Goal: Information Seeking & Learning: Learn about a topic

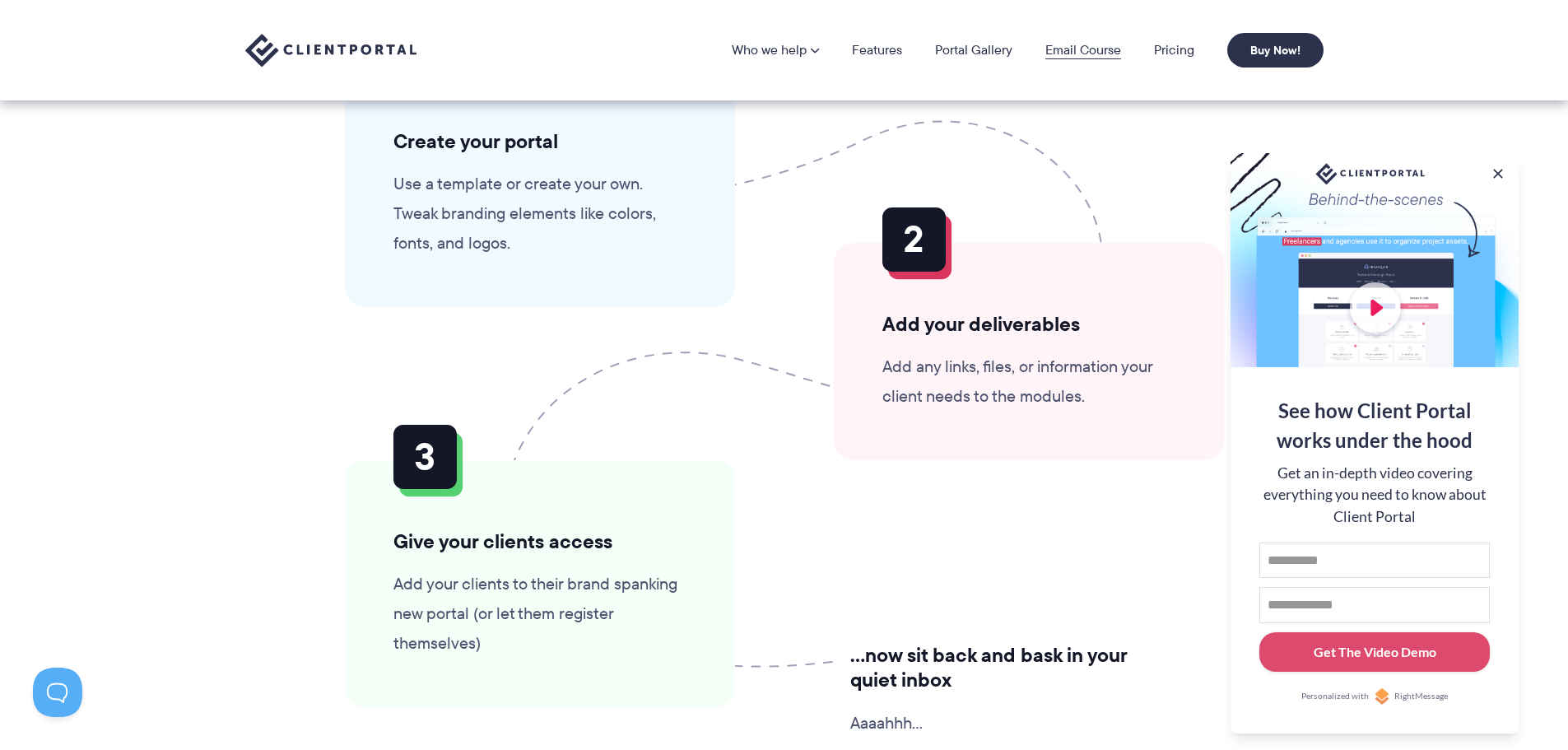
scroll to position [3870, 0]
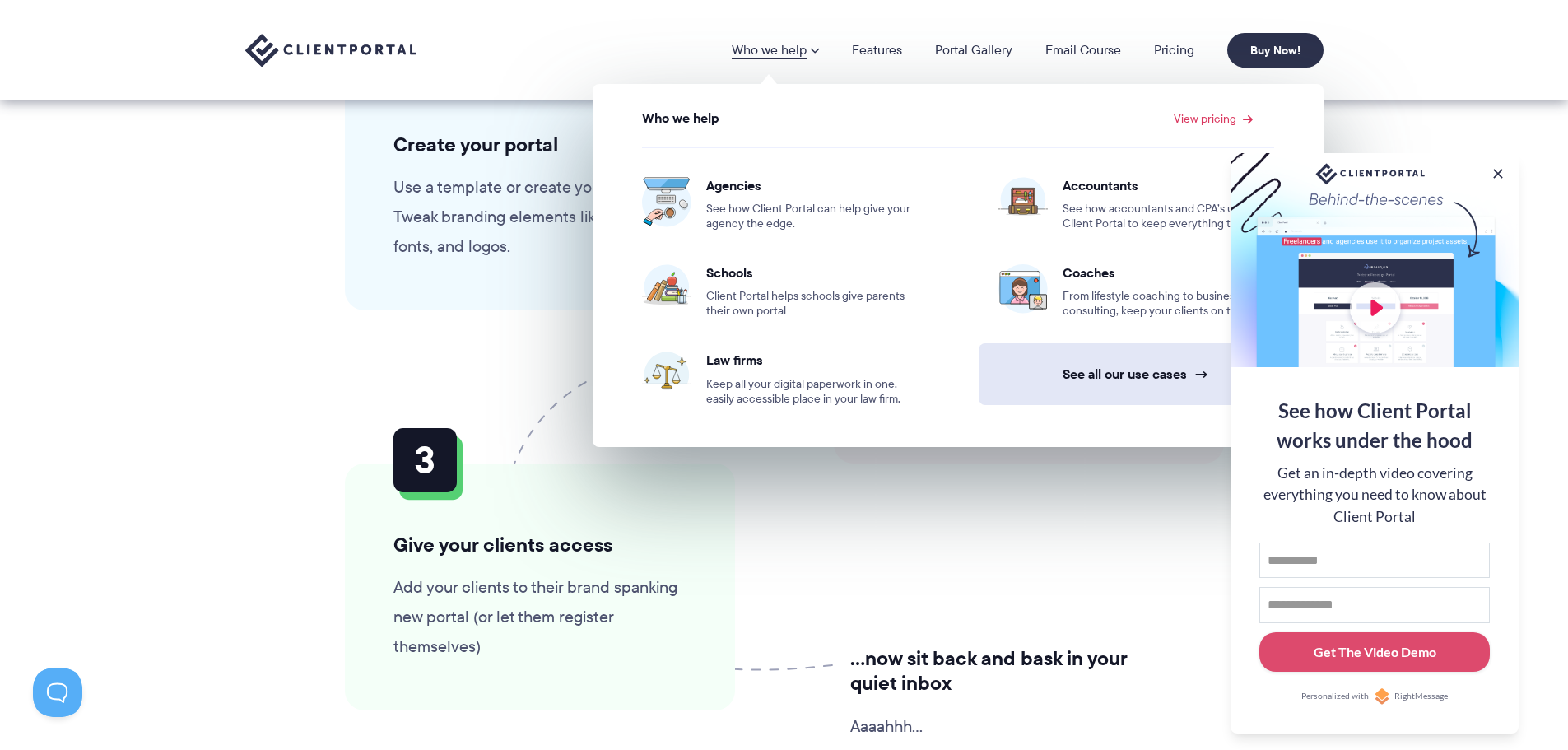
click at [1143, 382] on link "See all our use cases →" at bounding box center [1136, 374] width 315 height 62
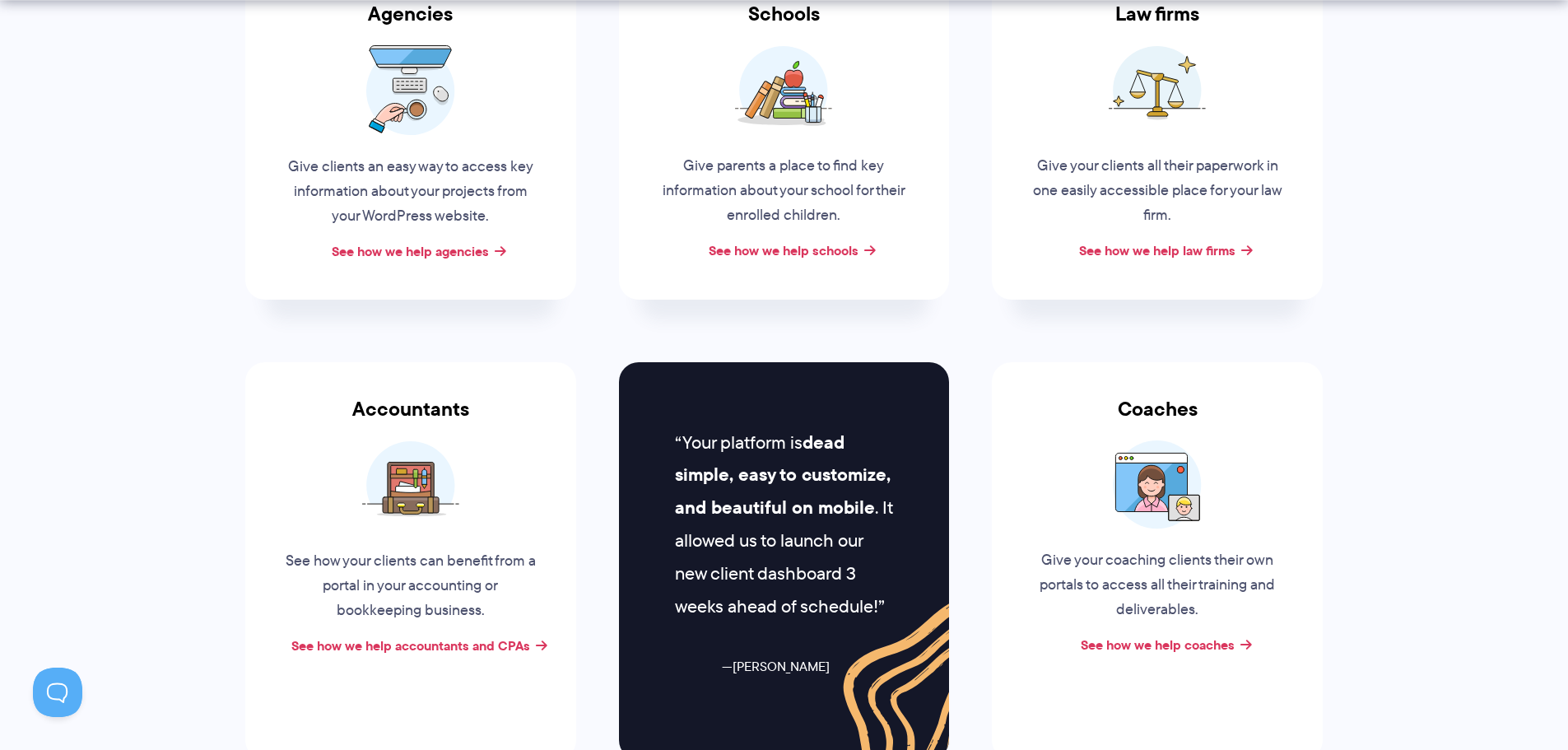
scroll to position [494, 0]
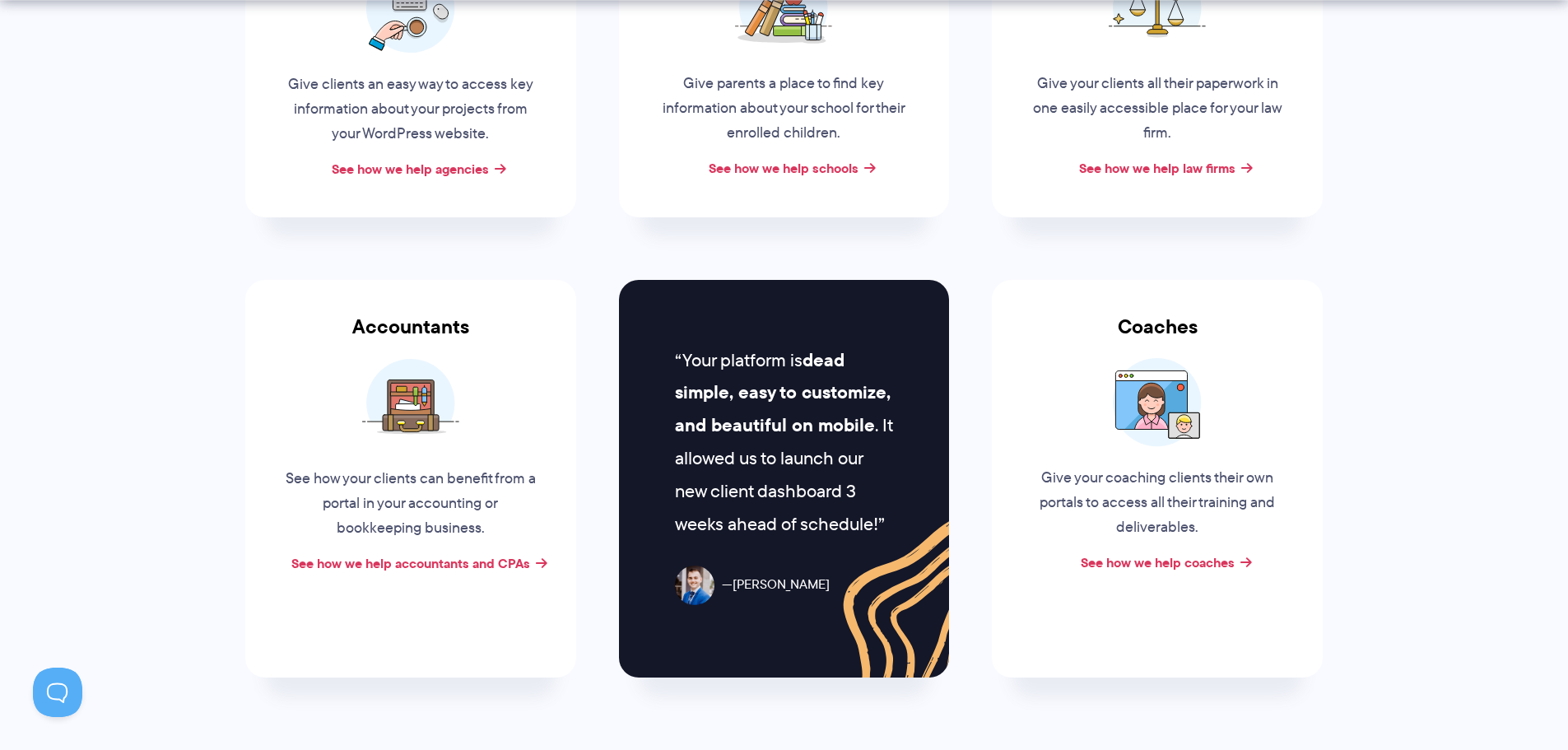
click at [1356, 253] on section "Who Client Portal helps A selection of industries that Client Portal helps. Don…" at bounding box center [784, 135] width 1568 height 1258
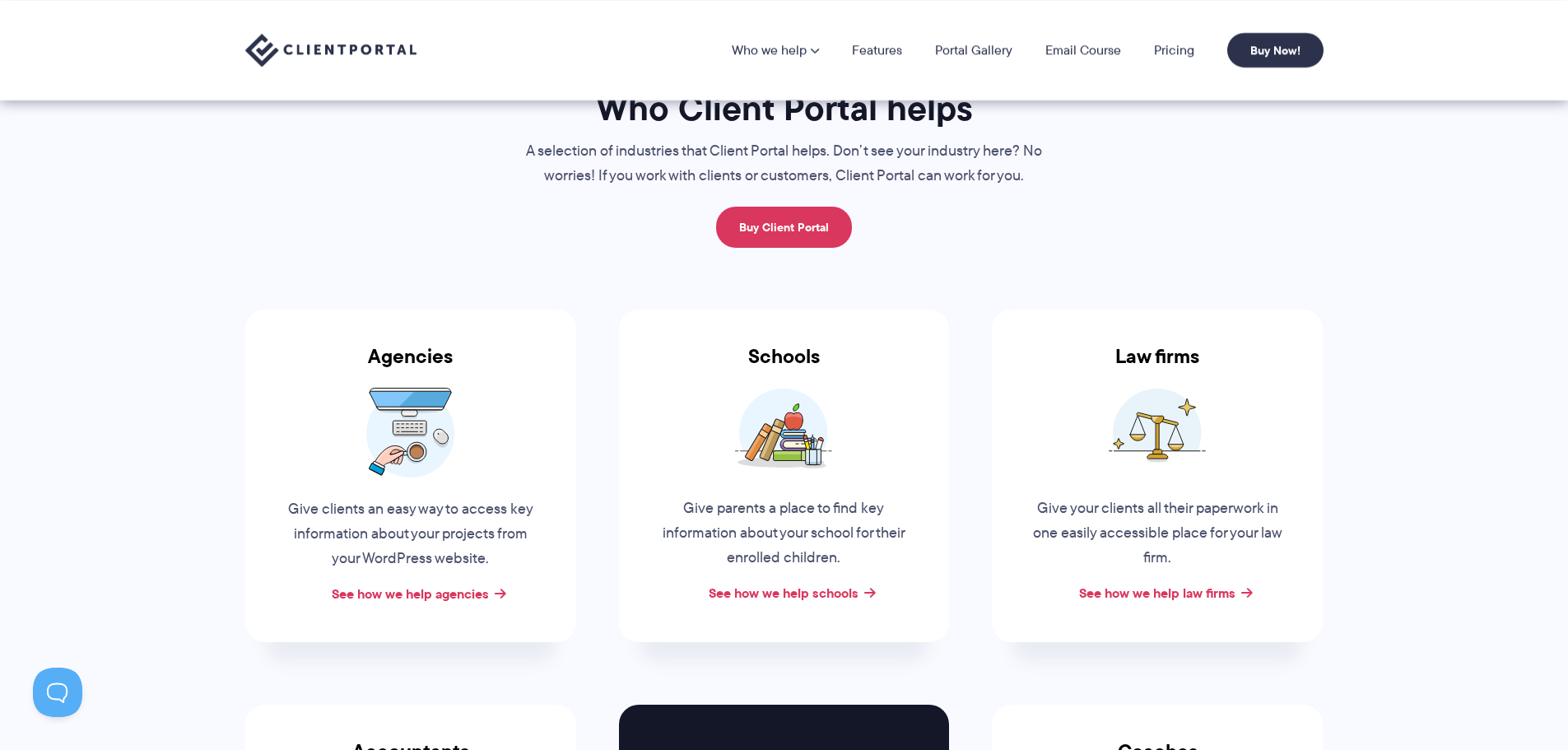
scroll to position [0, 0]
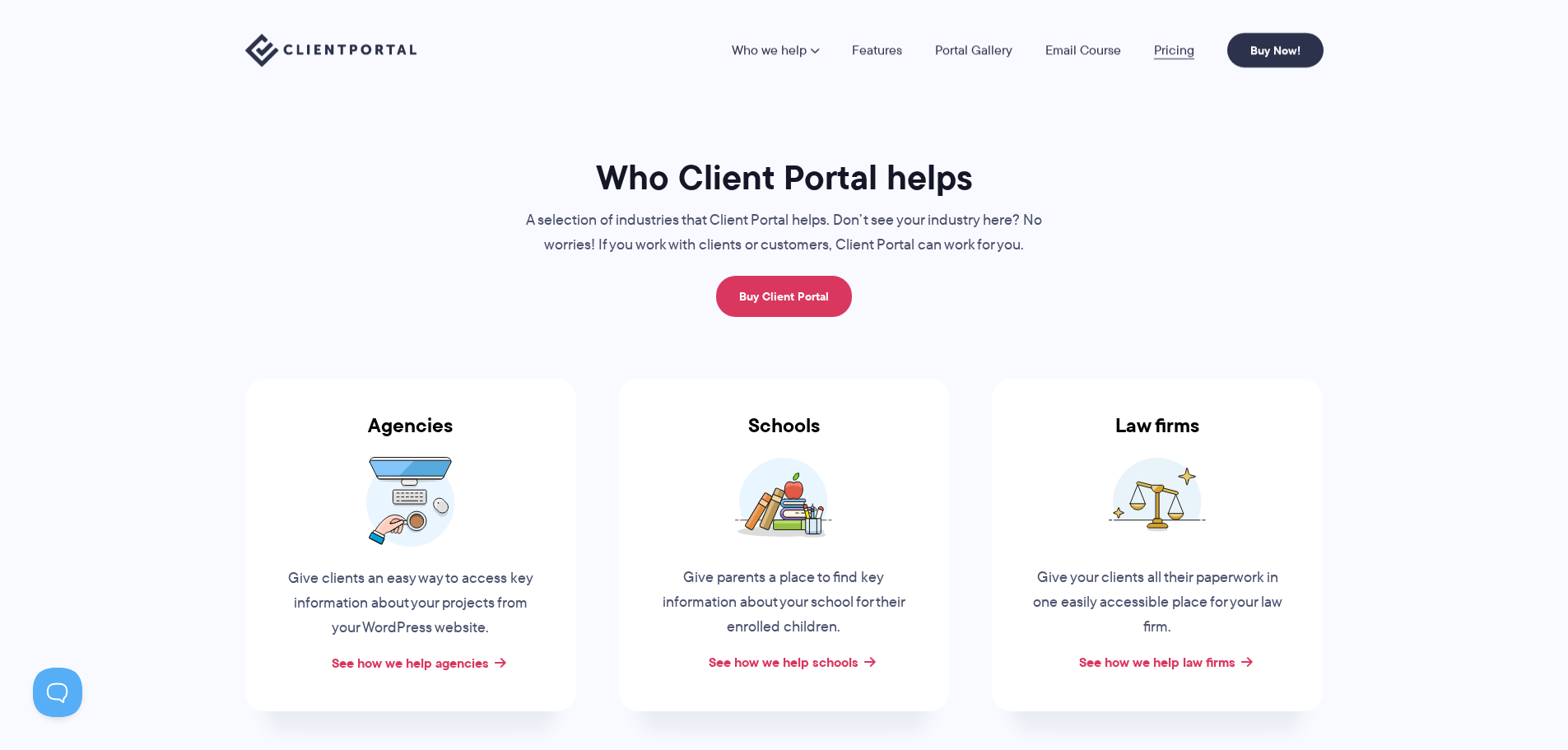
click at [1182, 50] on link "Pricing" at bounding box center [1174, 50] width 40 height 13
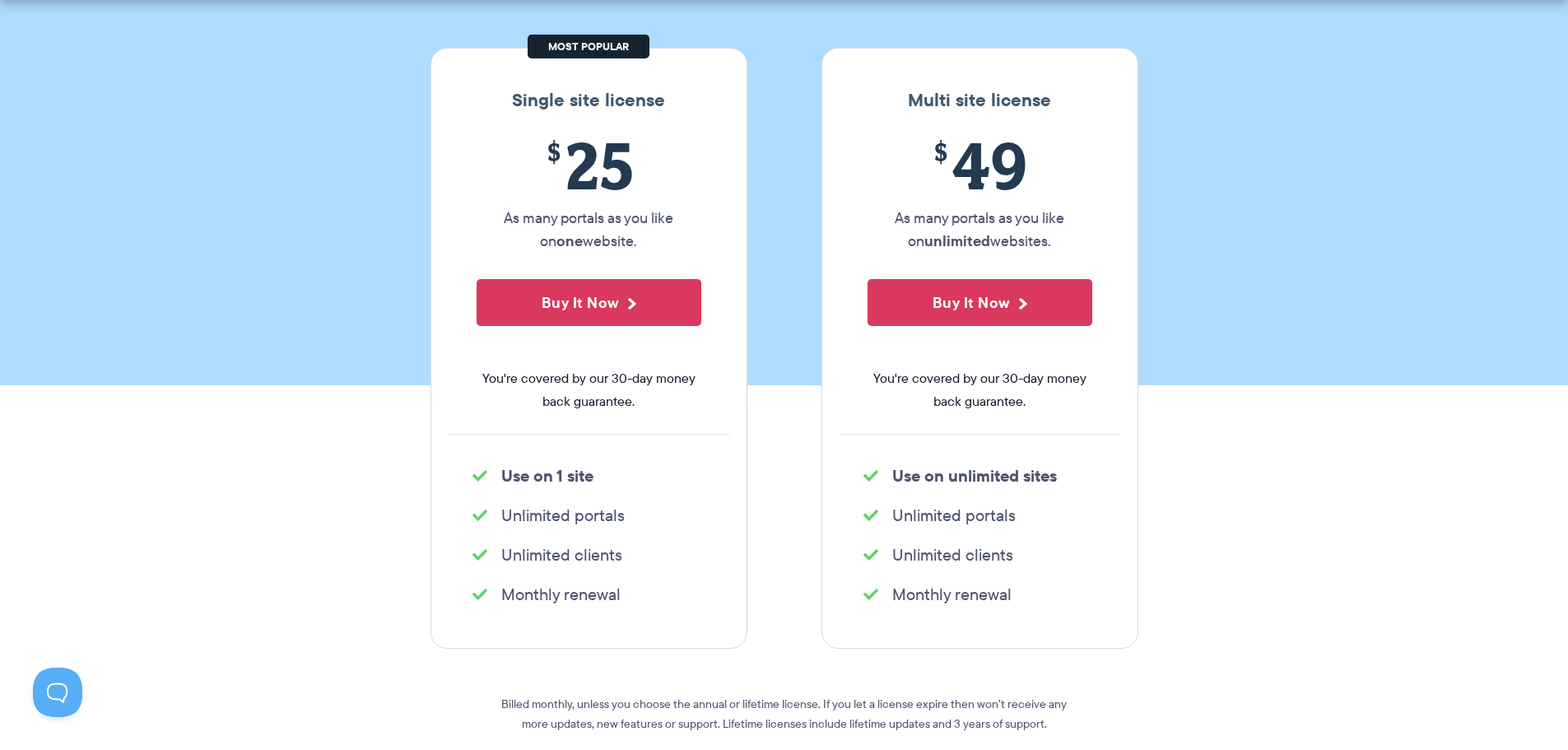
click at [594, 596] on li "Monthly renewal" at bounding box center [589, 594] width 233 height 23
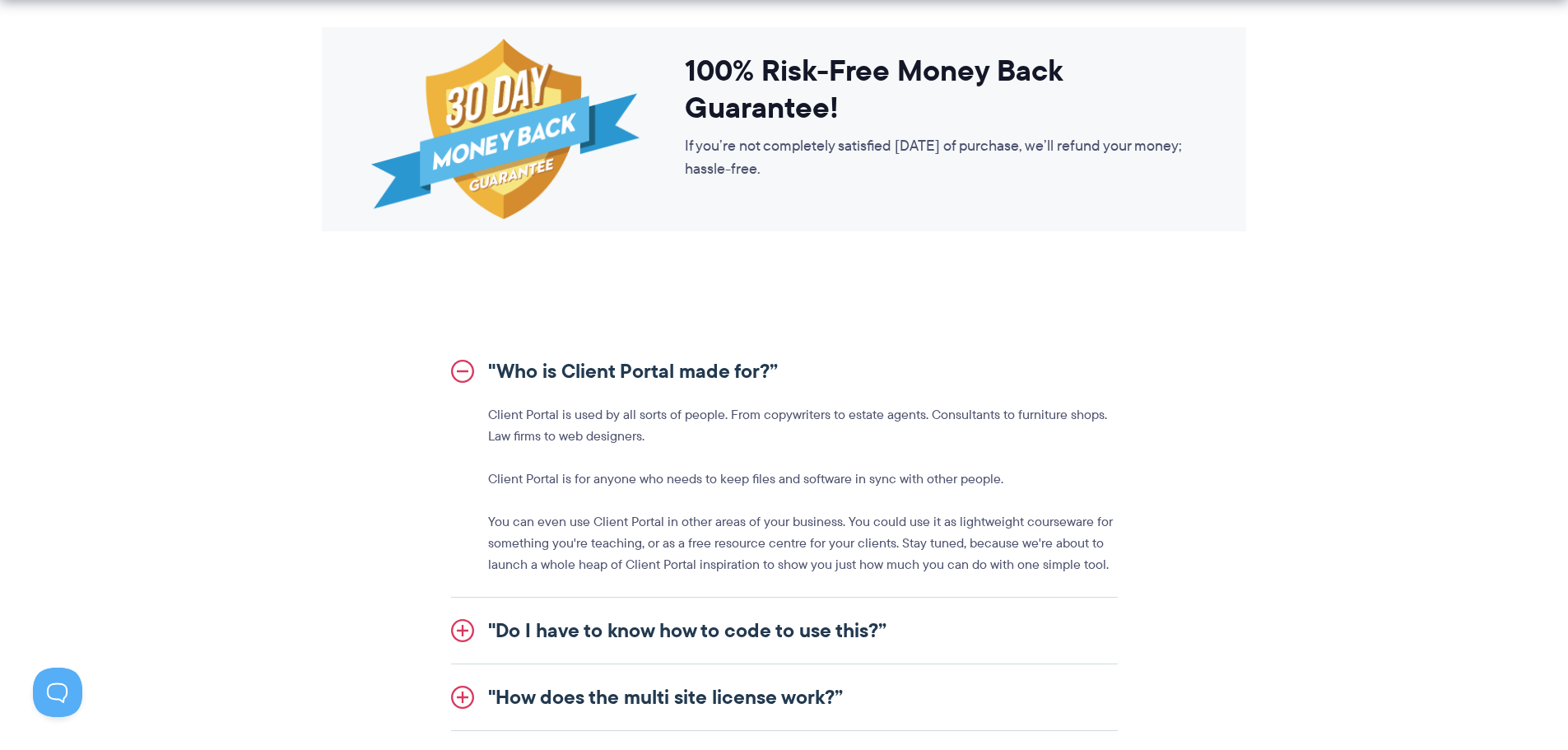
scroll to position [1647, 0]
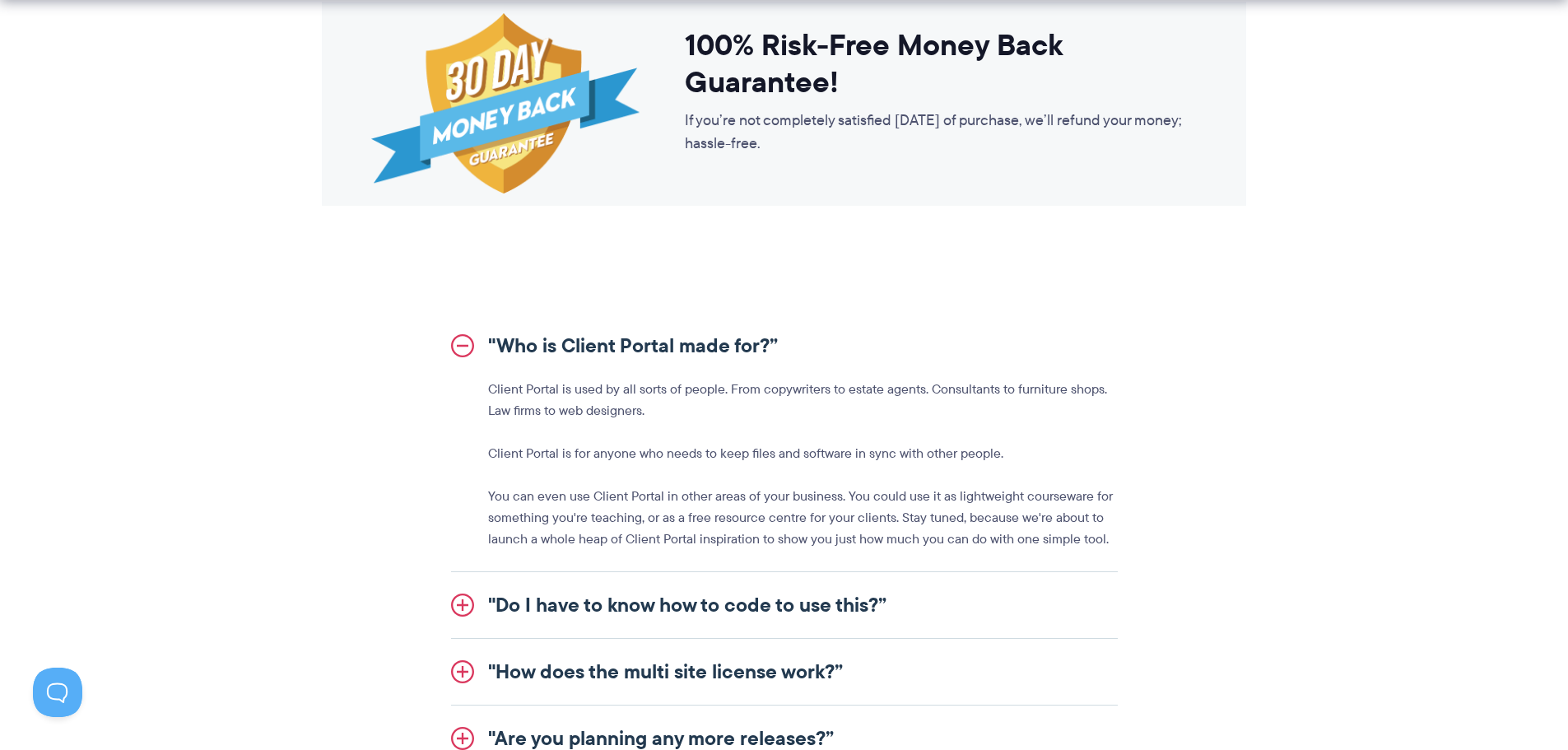
click at [900, 445] on p "Client Portal is for anyone who needs to keep files and software in sync with o…" at bounding box center [803, 454] width 630 height 21
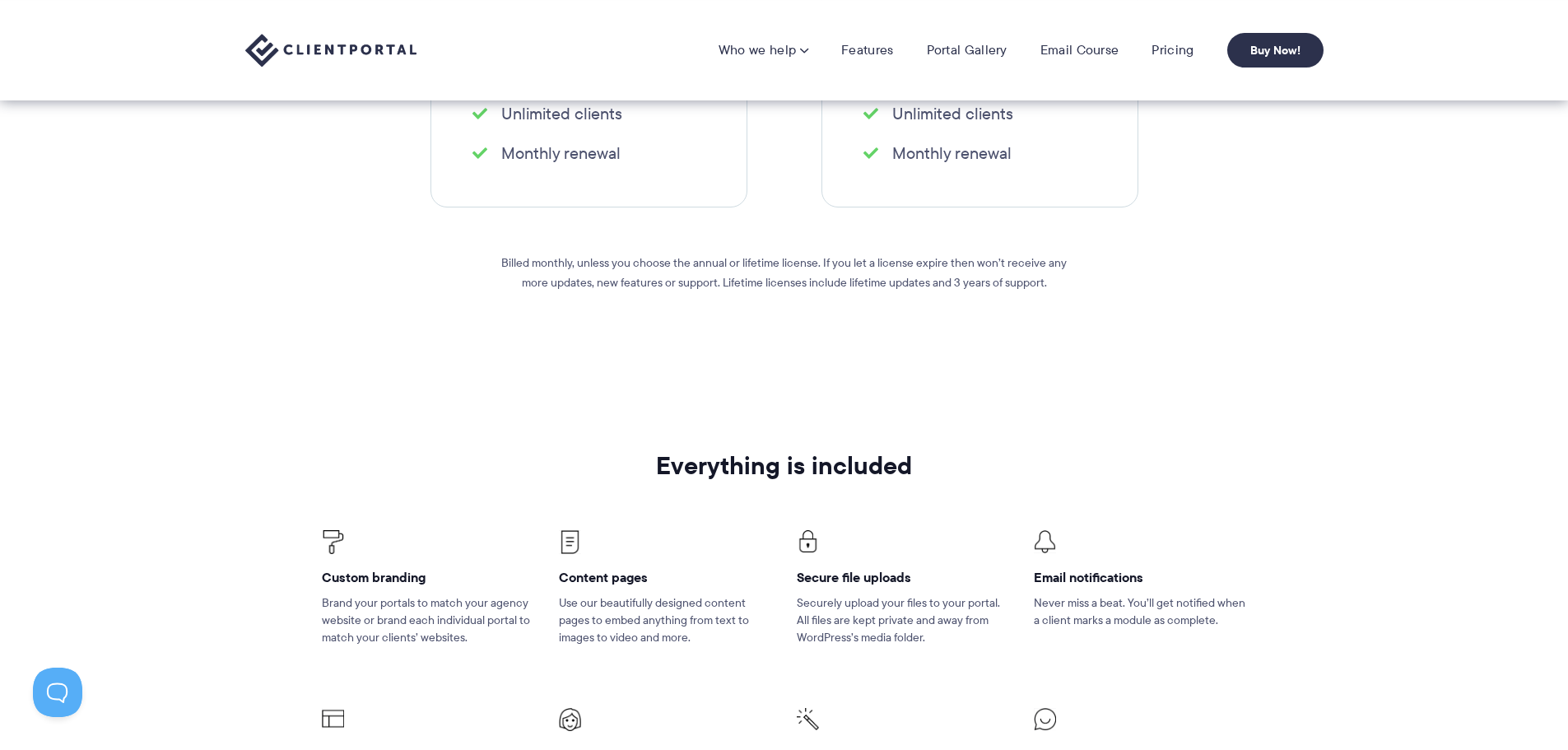
scroll to position [659, 0]
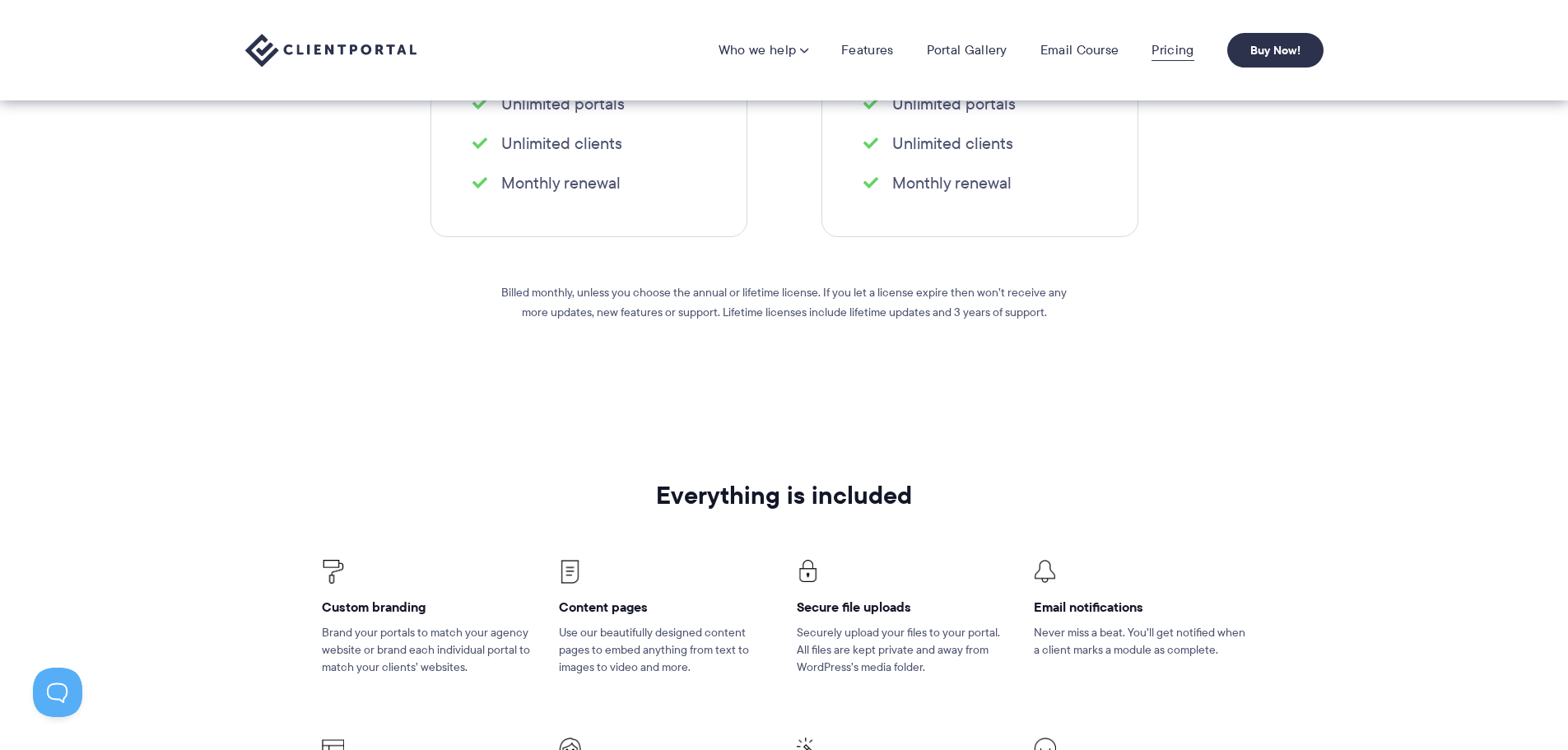
click at [1172, 55] on link "Pricing" at bounding box center [1172, 50] width 42 height 16
